Goal: Task Accomplishment & Management: Manage account settings

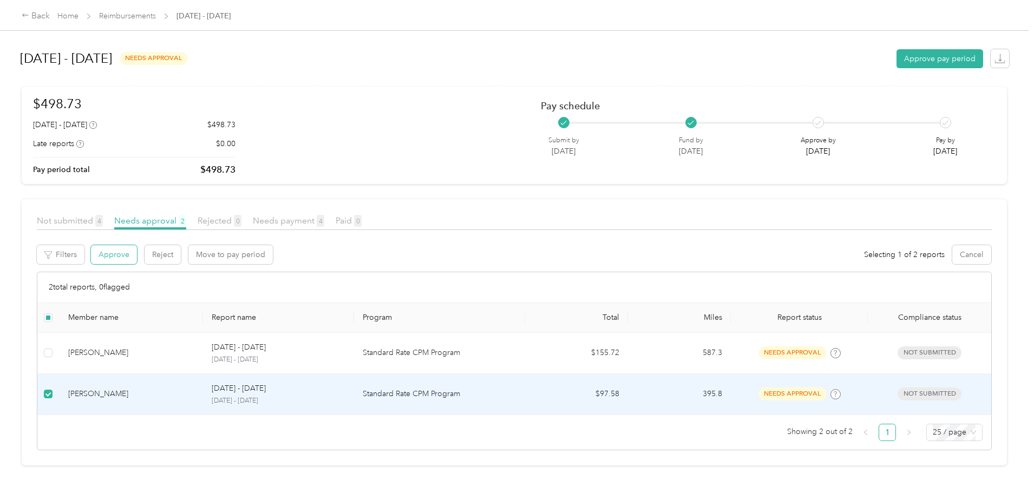
click at [137, 260] on button "Approve" at bounding box center [114, 254] width 46 height 19
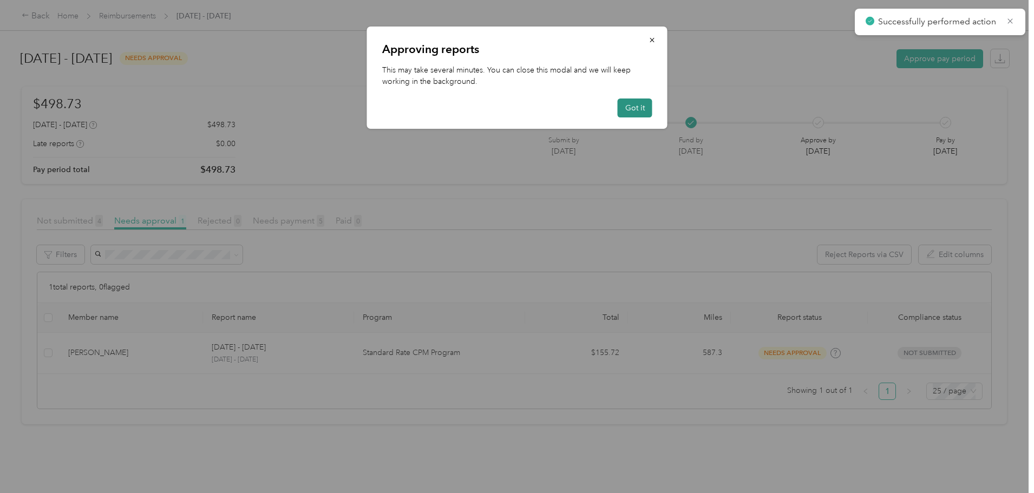
click at [642, 102] on button "Got it" at bounding box center [635, 108] width 35 height 19
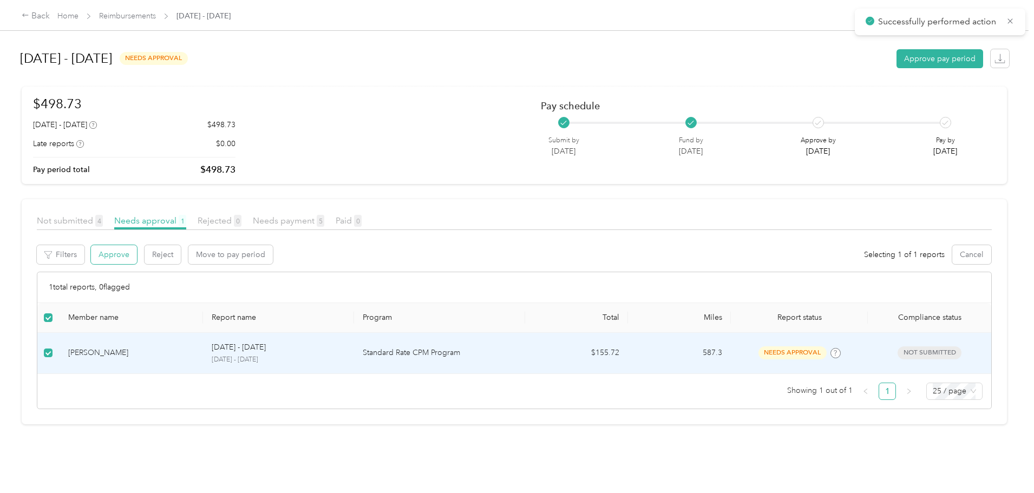
click at [137, 253] on button "Approve" at bounding box center [114, 254] width 46 height 19
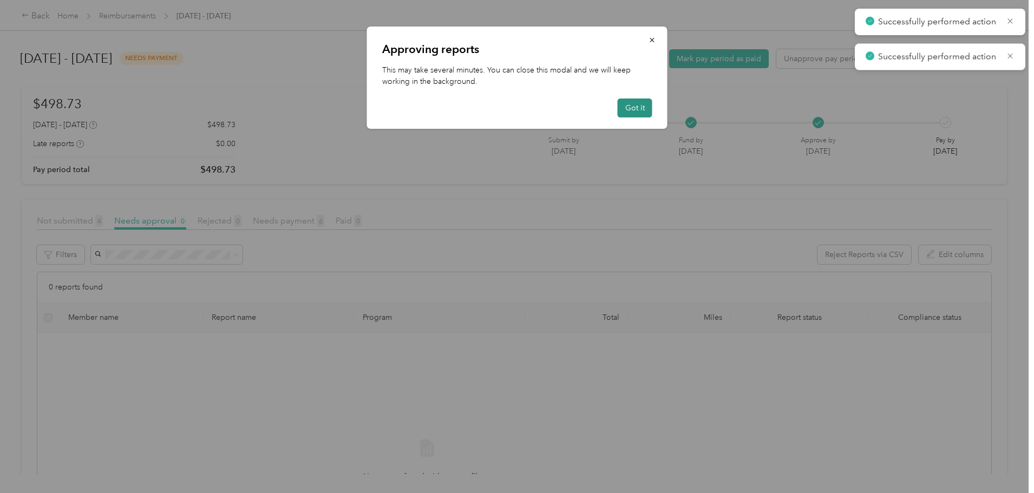
click at [623, 106] on button "Got it" at bounding box center [635, 108] width 35 height 19
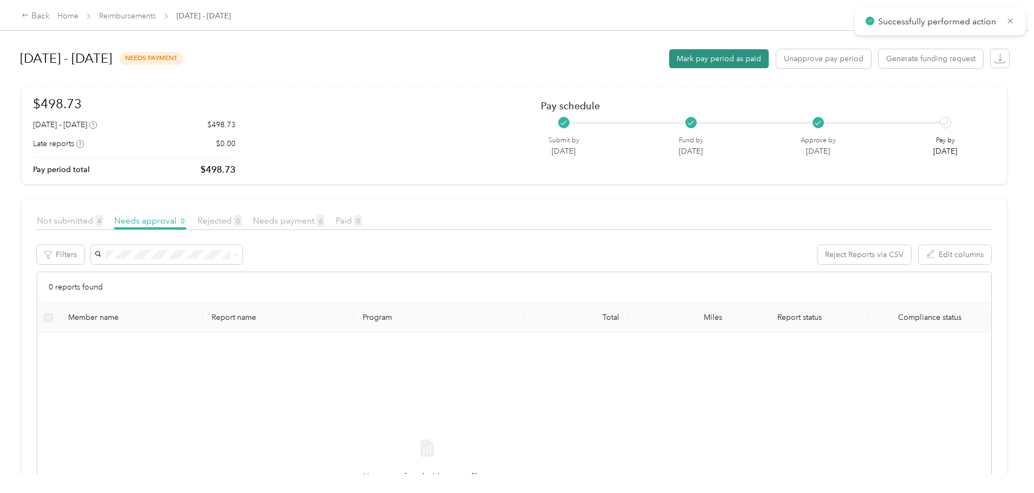
click at [669, 61] on button "Mark pay period as paid" at bounding box center [719, 58] width 100 height 19
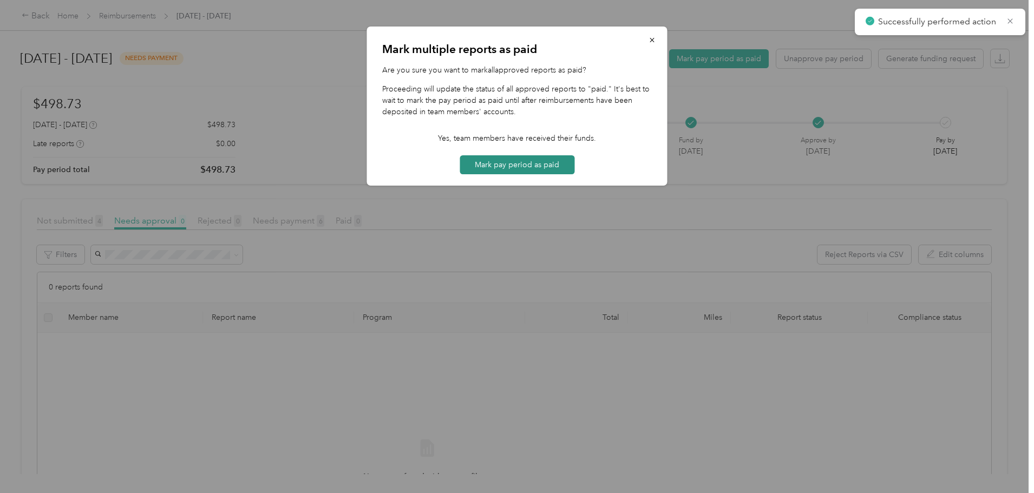
click at [546, 164] on button "Mark pay period as paid" at bounding box center [517, 164] width 115 height 19
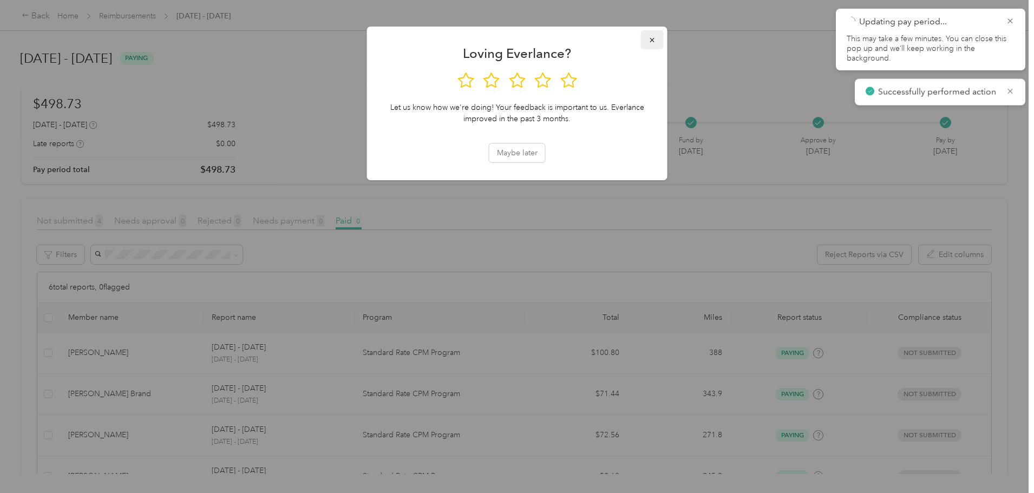
click at [651, 41] on icon "button" at bounding box center [652, 40] width 4 height 4
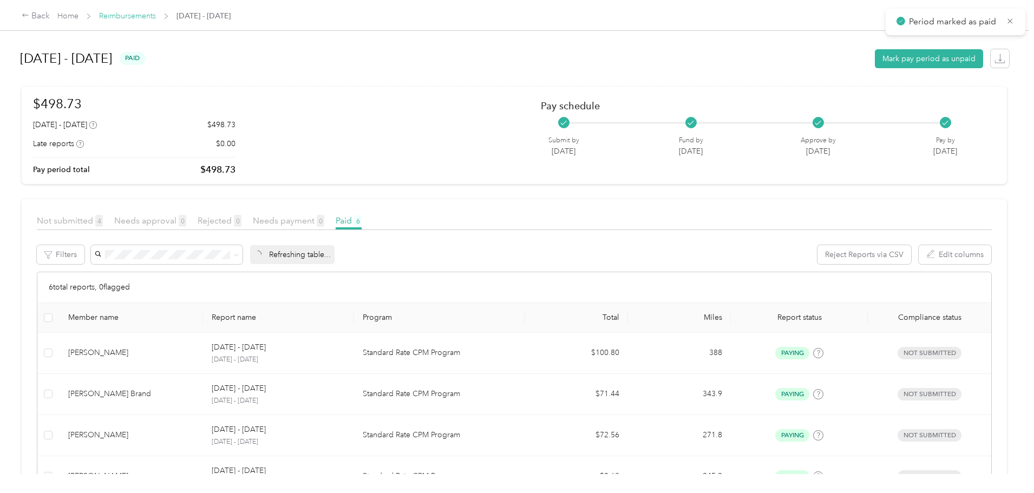
click at [156, 15] on link "Reimbursements" at bounding box center [127, 15] width 57 height 9
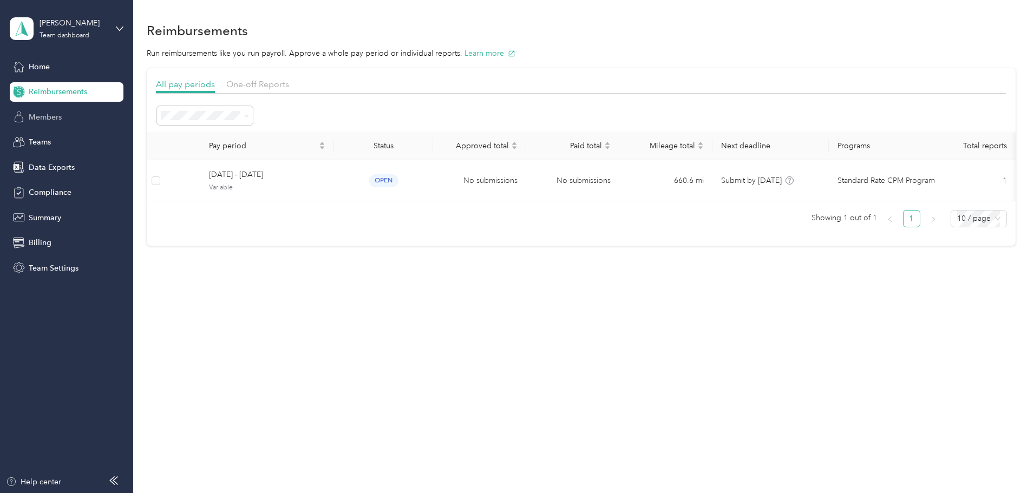
click at [43, 120] on span "Members" at bounding box center [45, 117] width 33 height 11
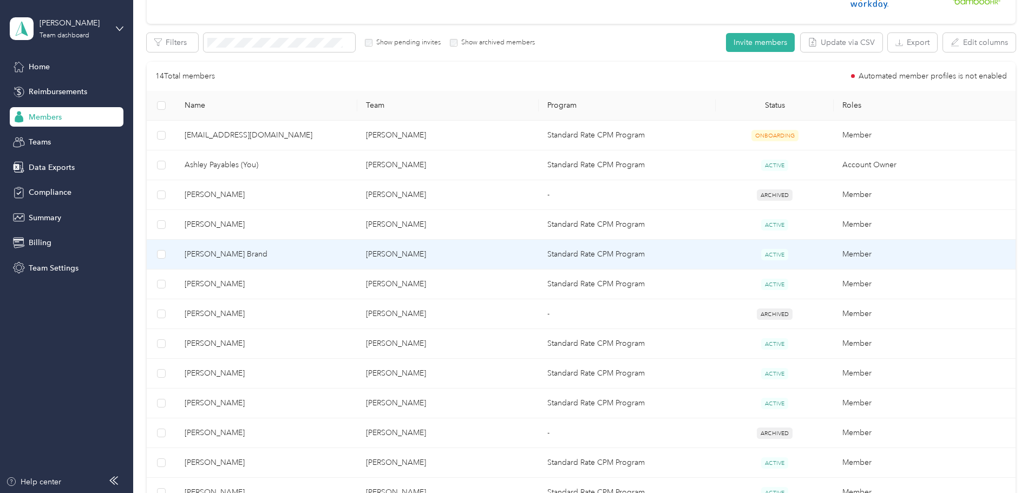
scroll to position [217, 0]
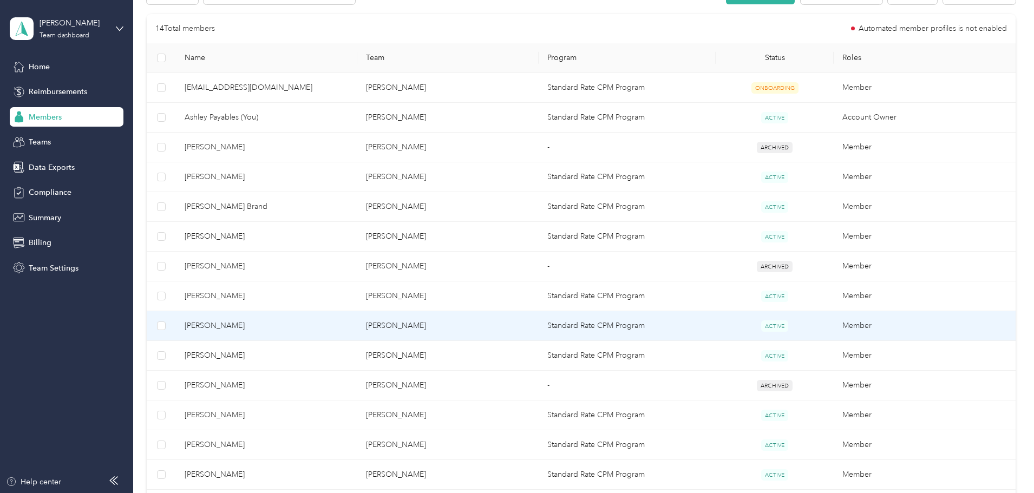
click at [349, 325] on span "[PERSON_NAME]" at bounding box center [267, 326] width 164 height 12
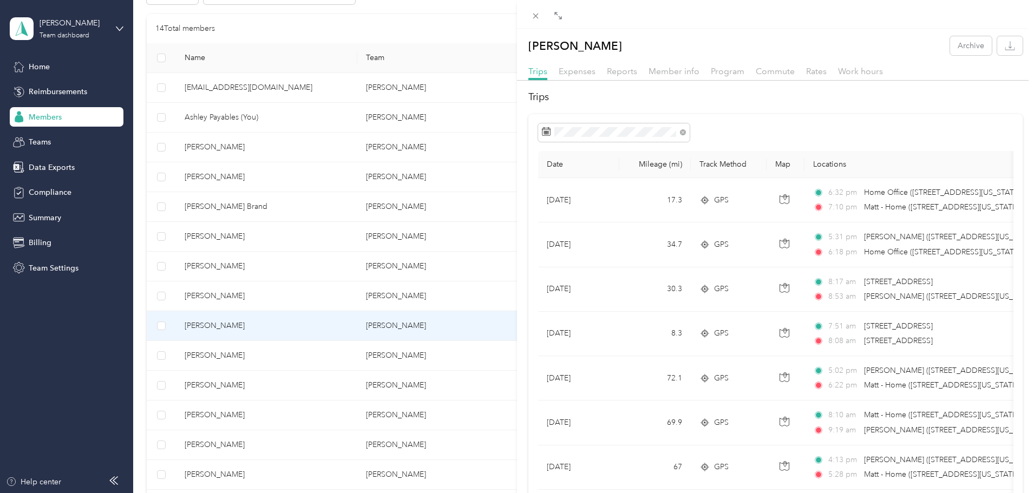
click at [678, 79] on div "Trips Expenses Reports Member info Program Commute Rates Work hours" at bounding box center [775, 73] width 517 height 16
click at [675, 73] on span "Member info" at bounding box center [673, 71] width 51 height 10
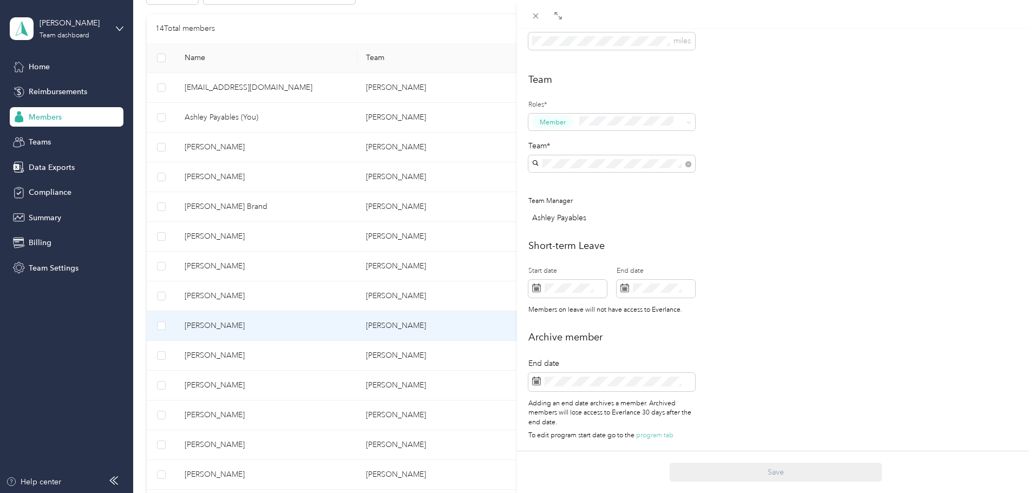
scroll to position [266, 0]
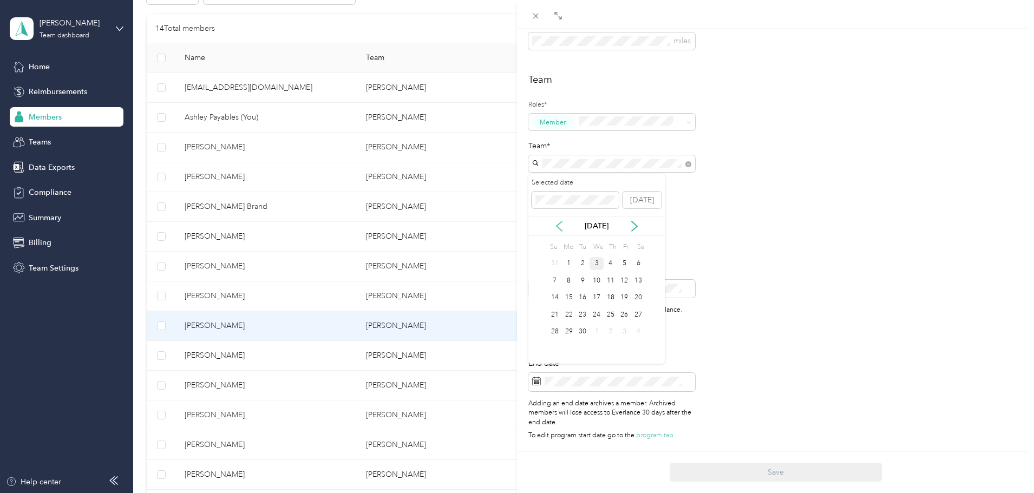
click at [561, 226] on icon at bounding box center [559, 226] width 11 height 11
click at [613, 329] on div "28" at bounding box center [611, 332] width 14 height 14
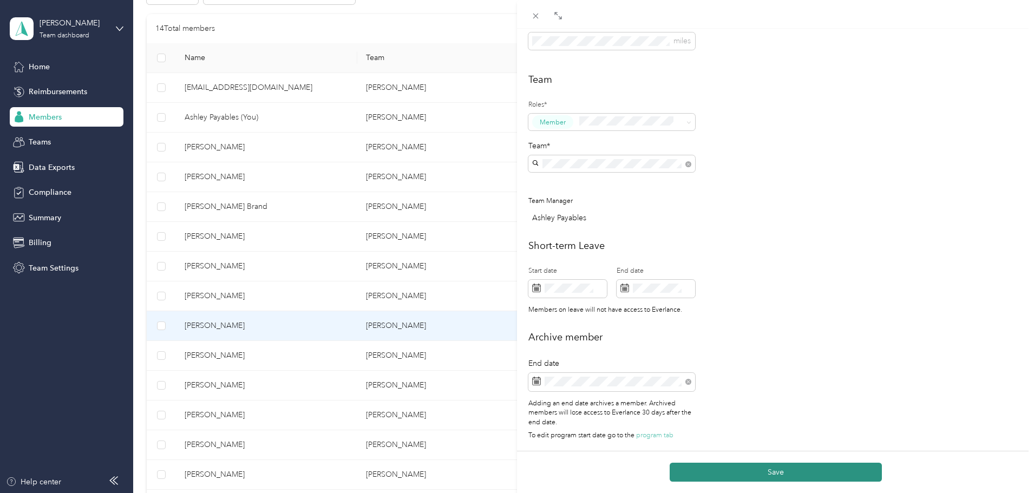
click at [776, 474] on button "Save" at bounding box center [776, 472] width 212 height 19
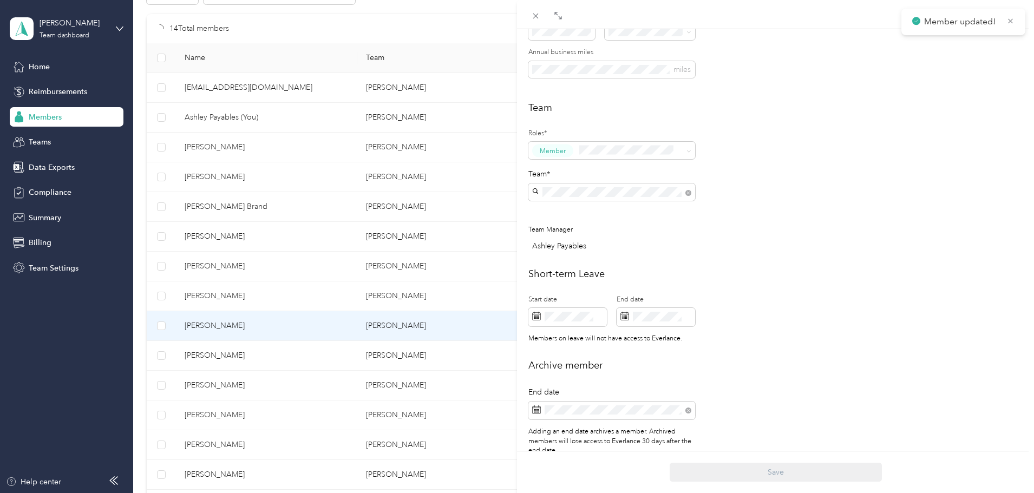
scroll to position [303, 0]
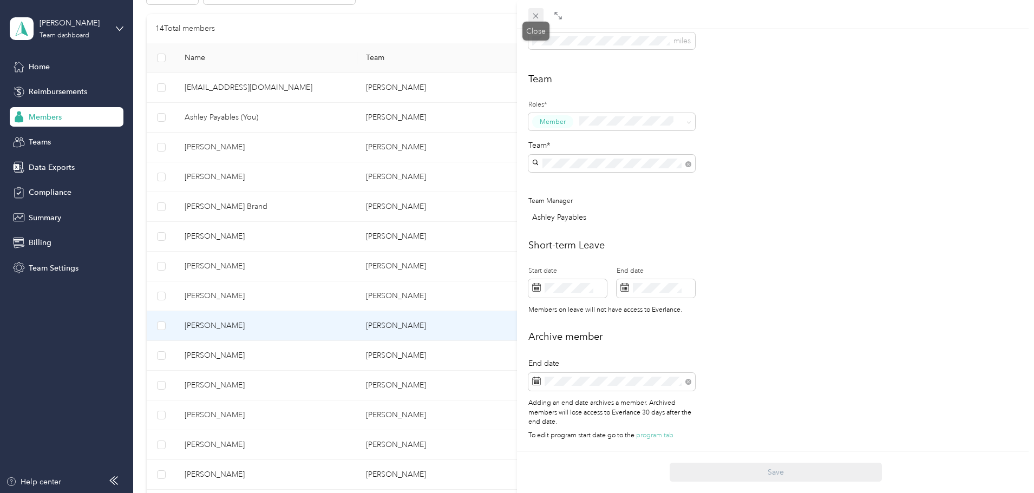
click at [532, 18] on icon at bounding box center [535, 15] width 9 height 9
